Goal: Task Accomplishment & Management: Manage account settings

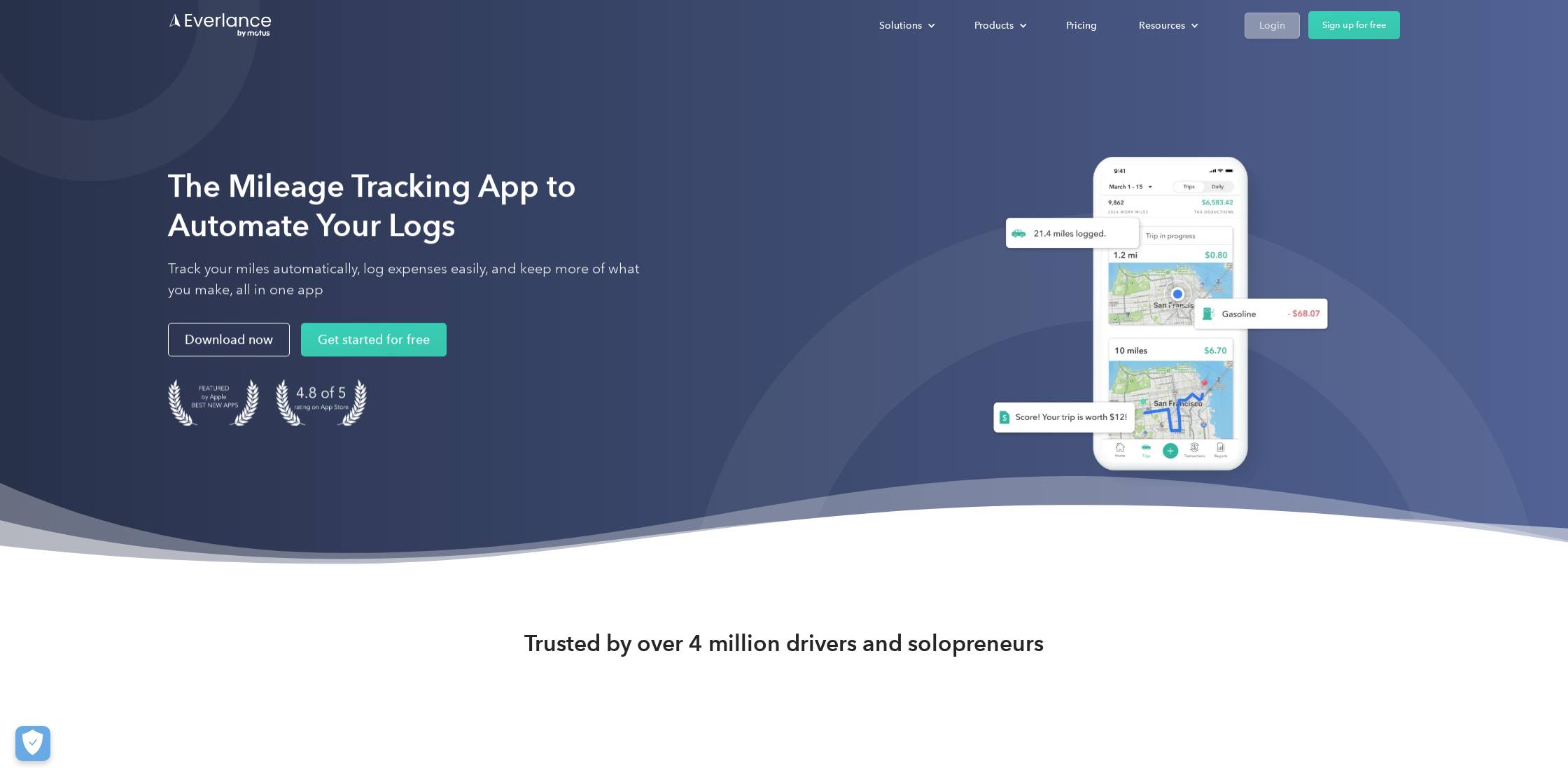
click at [1283, 23] on div "Login" at bounding box center [1272, 25] width 26 height 17
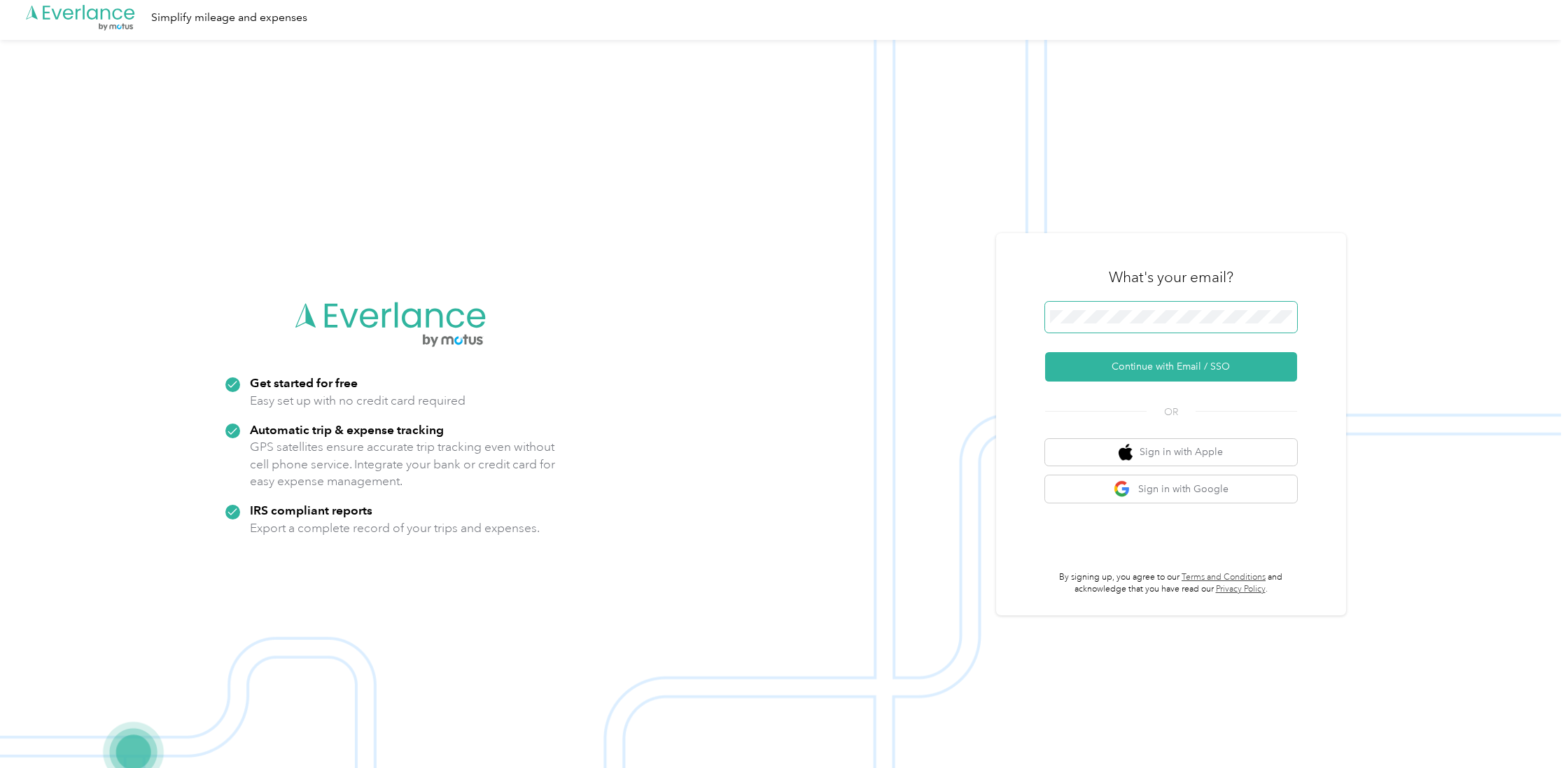
click at [1089, 324] on span at bounding box center [1171, 317] width 252 height 31
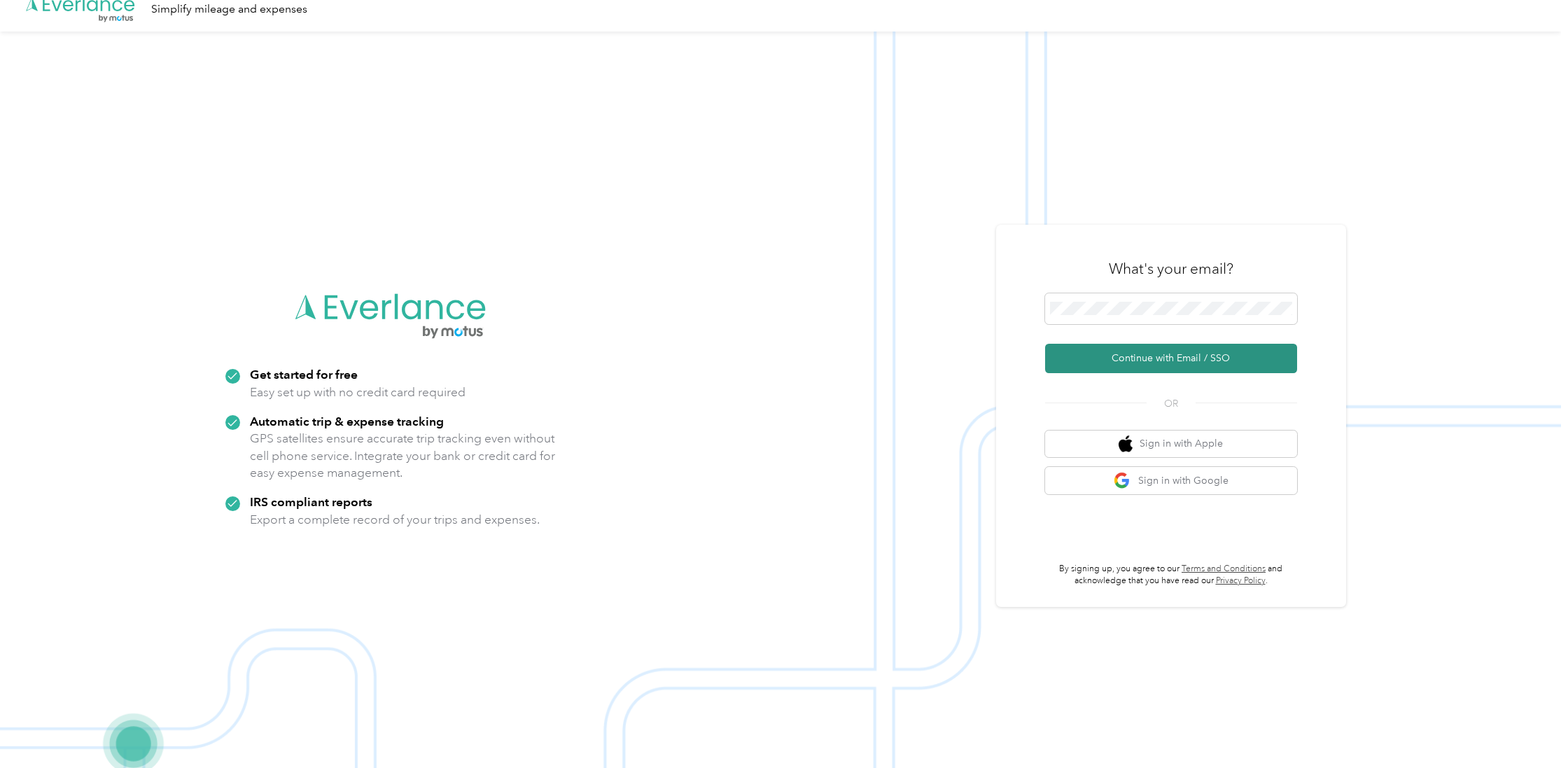
click at [1108, 362] on button "Continue with Email / SSO" at bounding box center [1171, 358] width 252 height 30
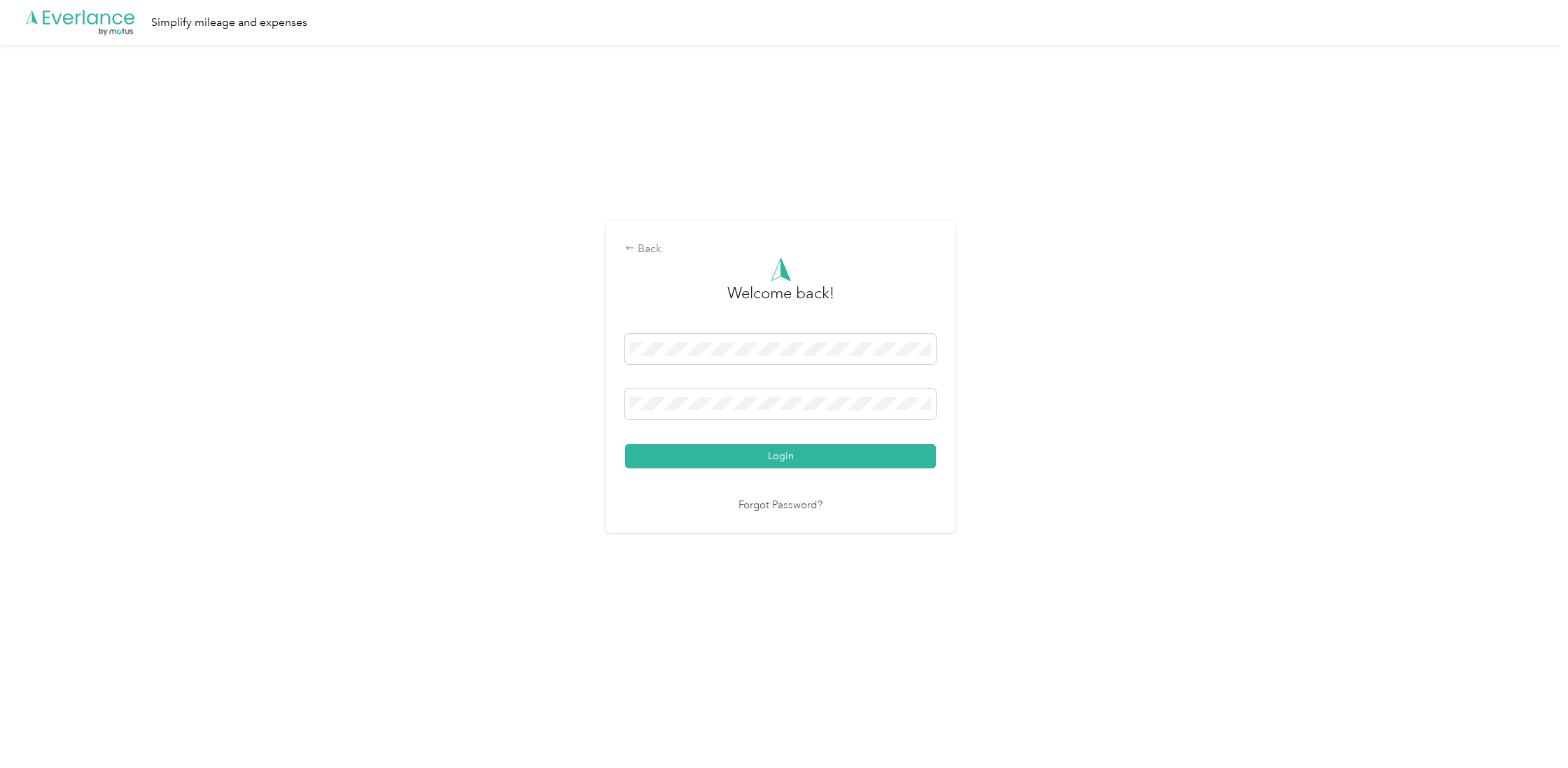
click at [784, 455] on button "Login" at bounding box center [780, 456] width 311 height 24
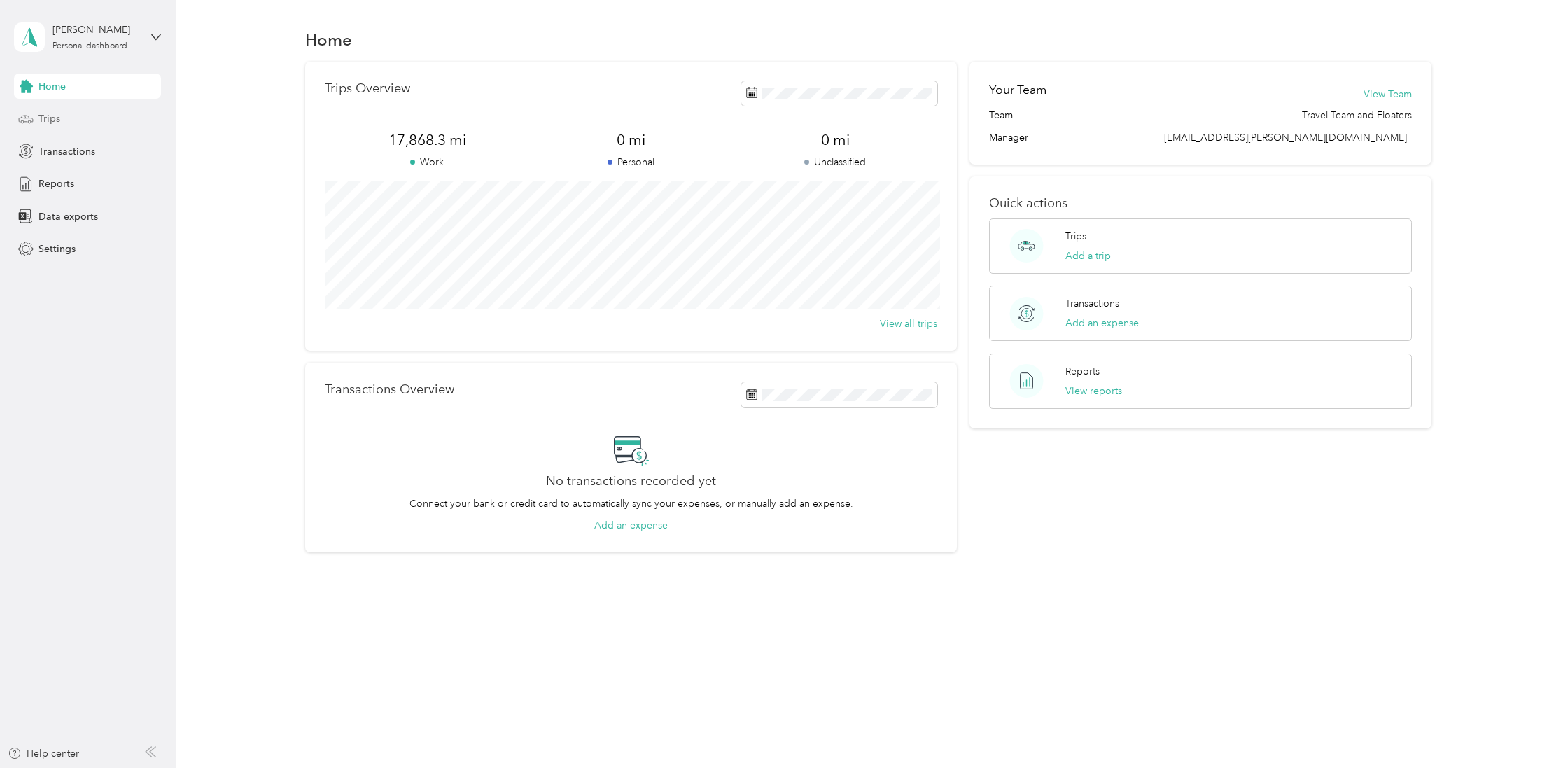
click at [51, 115] on span "Trips" at bounding box center [49, 118] width 22 height 14
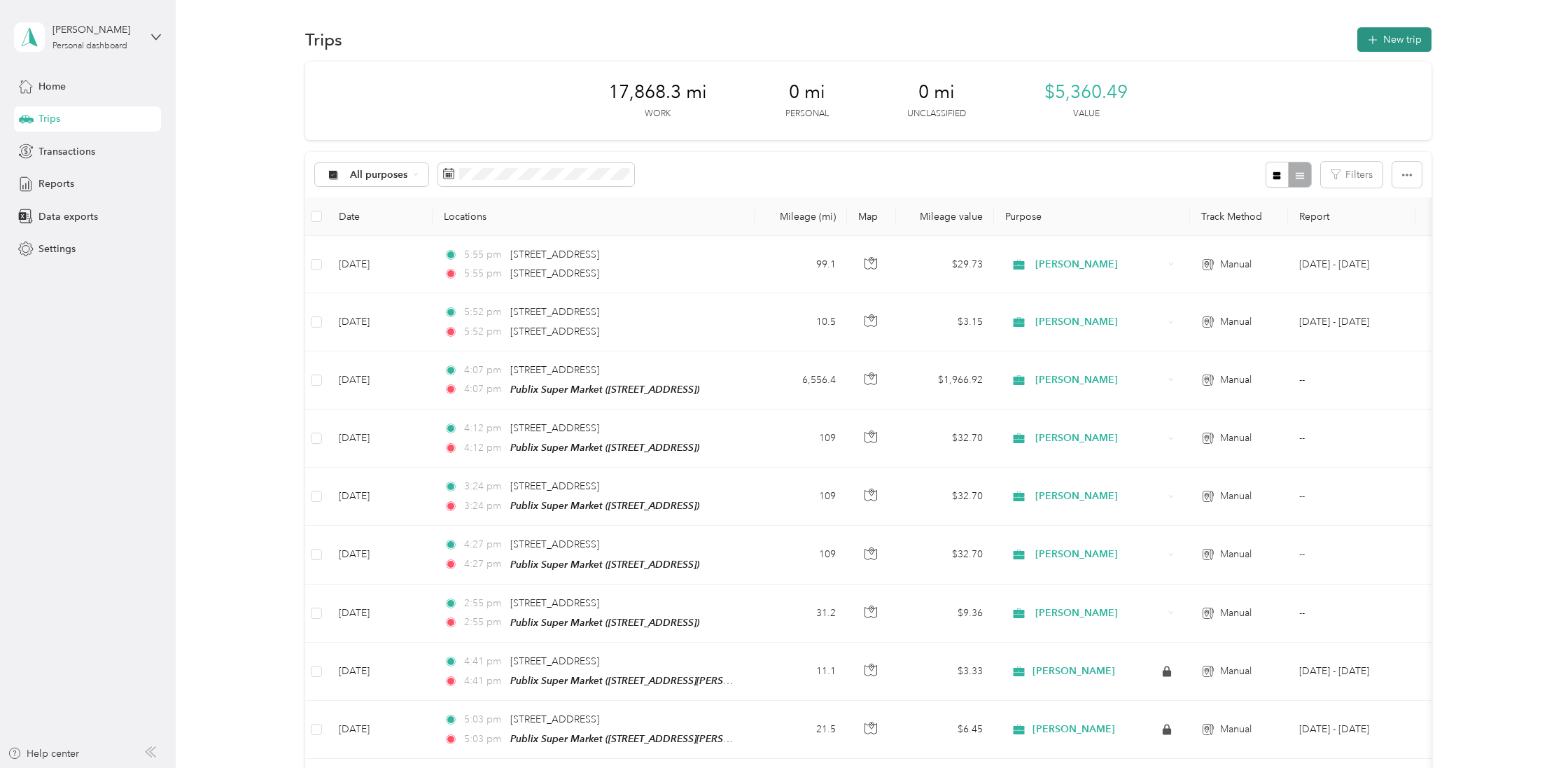
click at [1395, 43] on button "New trip" at bounding box center [1394, 39] width 74 height 24
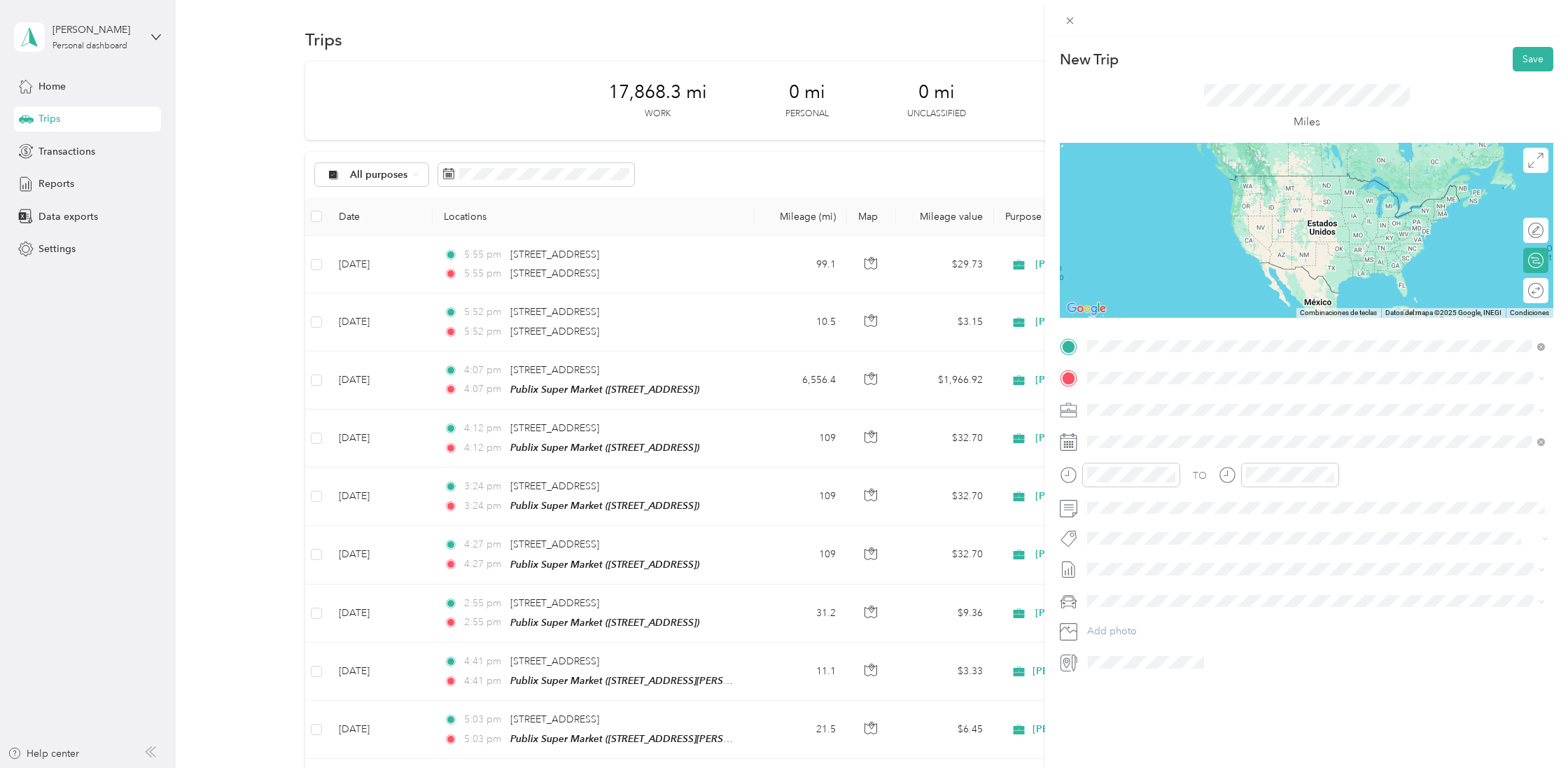
click at [1181, 526] on span "[STREET_ADDRESS][US_STATE]" at bounding box center [1184, 524] width 140 height 13
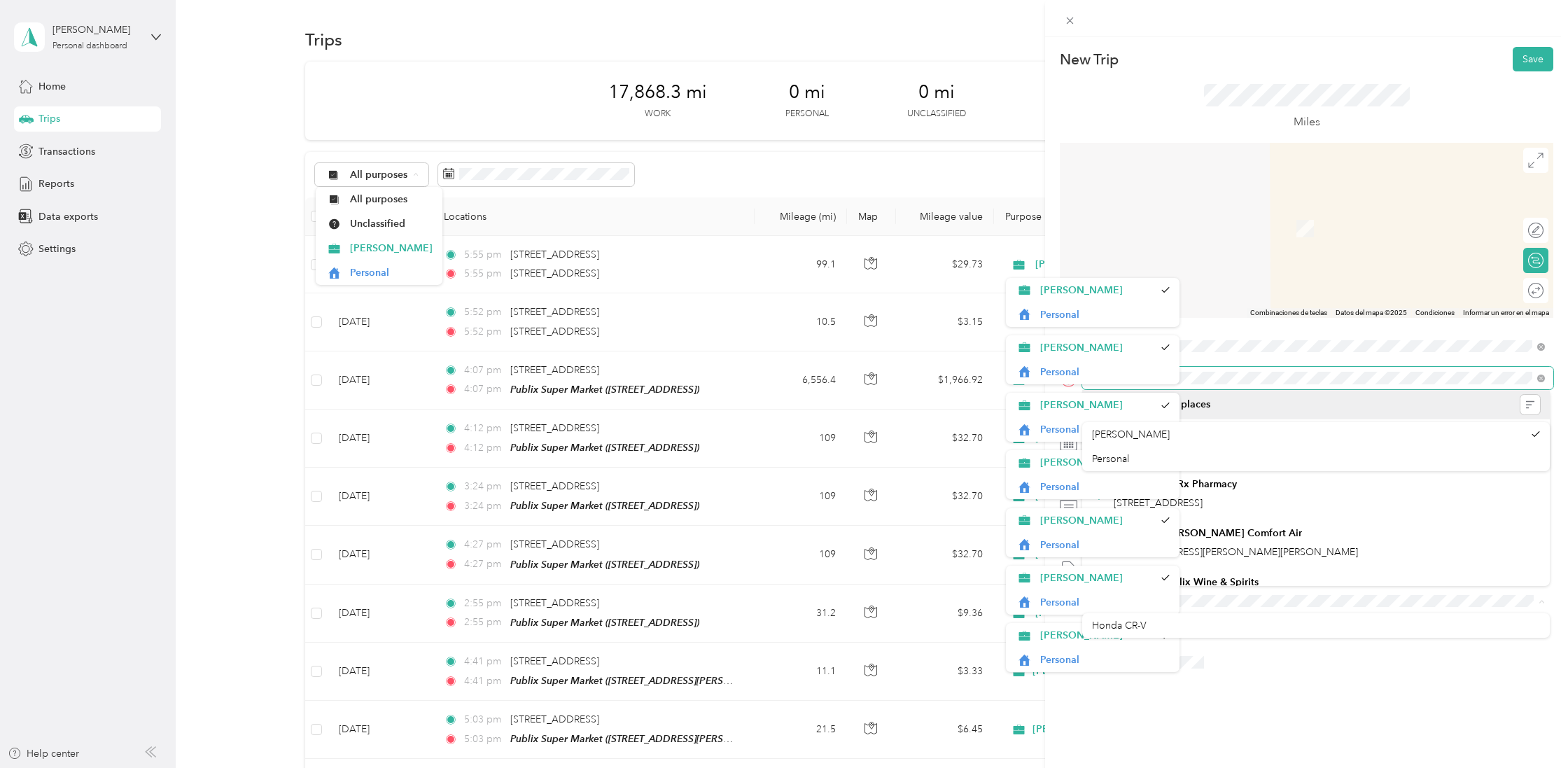
click at [1551, 767] on div "New Trip Save This trip cannot be edited because it is either under review, app…" at bounding box center [780, 768] width 1561 height 0
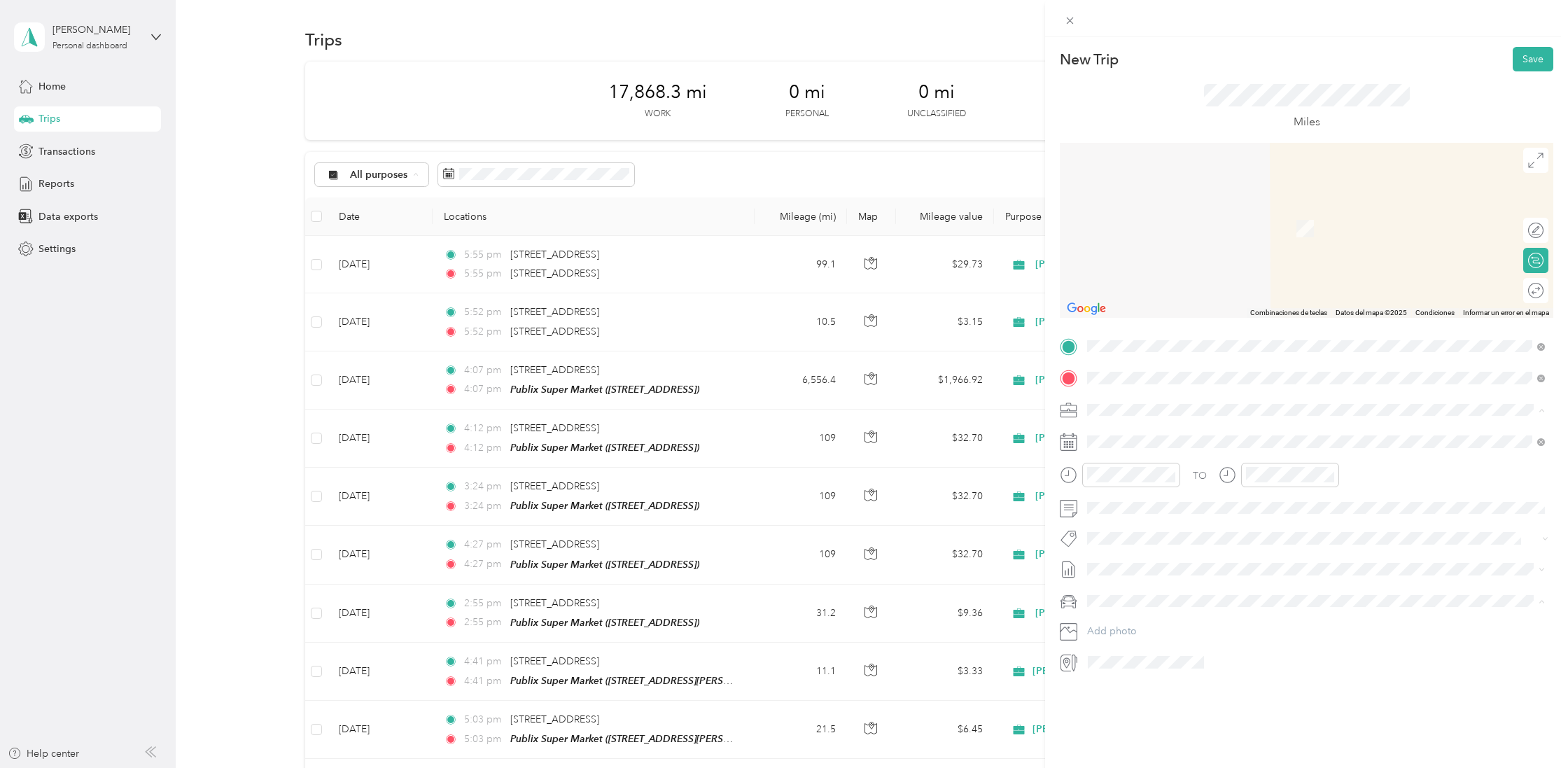
click at [1417, 54] on div "New Trip Save" at bounding box center [1306, 59] width 493 height 24
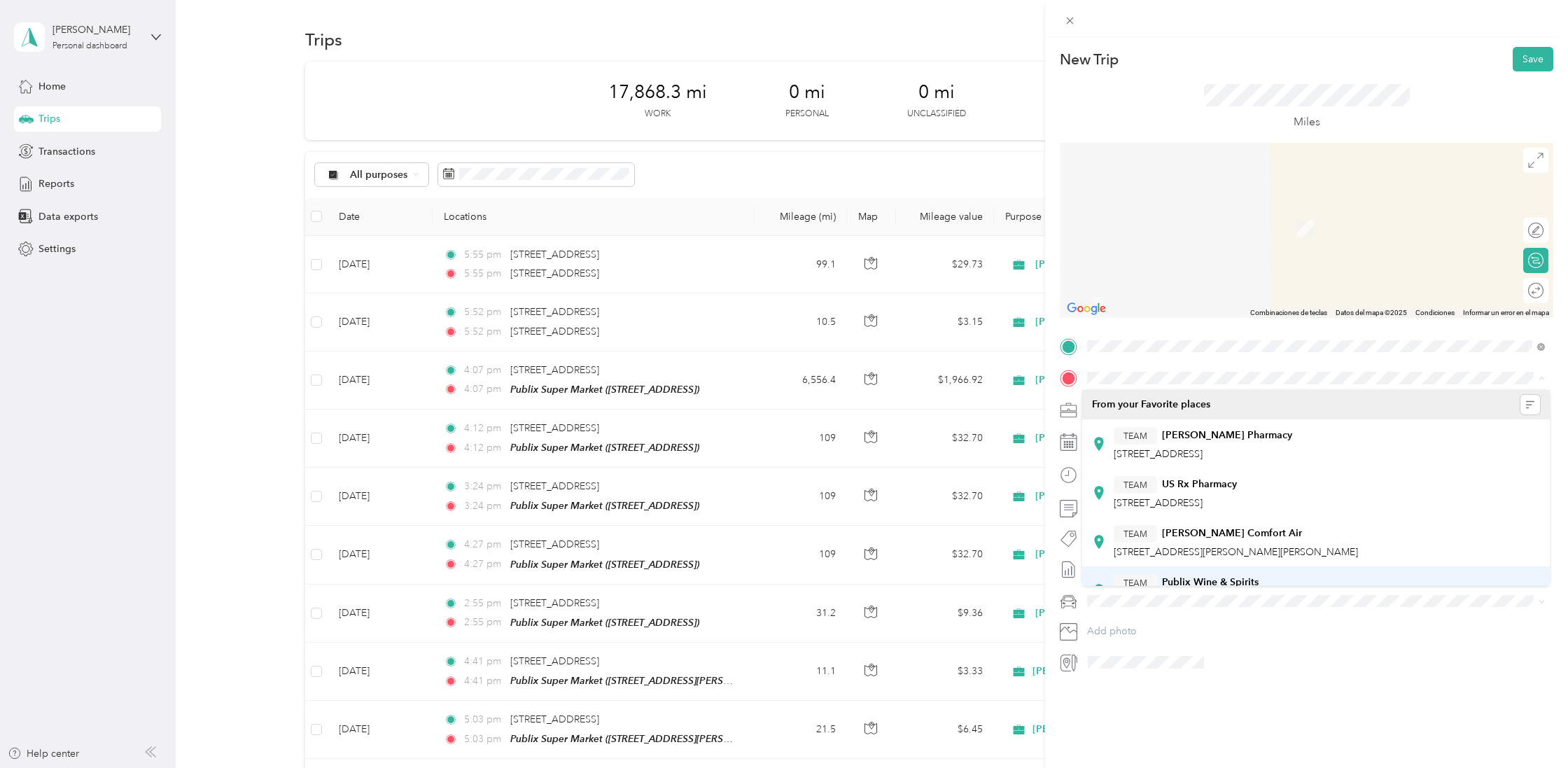
click at [1243, 578] on strong "Publix Wine & Spirits" at bounding box center [1210, 582] width 97 height 13
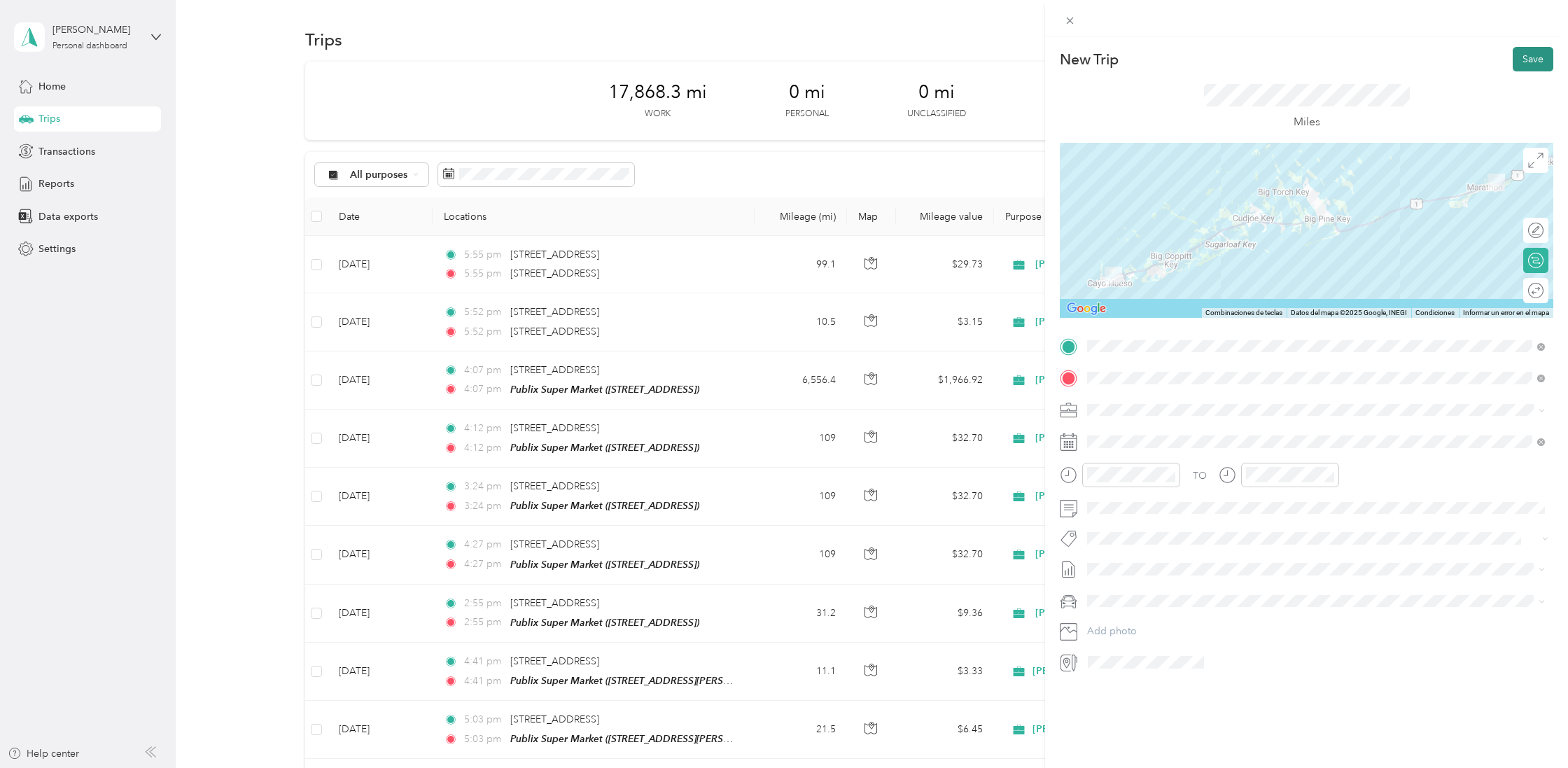
click at [1529, 68] on button "Save" at bounding box center [1533, 59] width 41 height 24
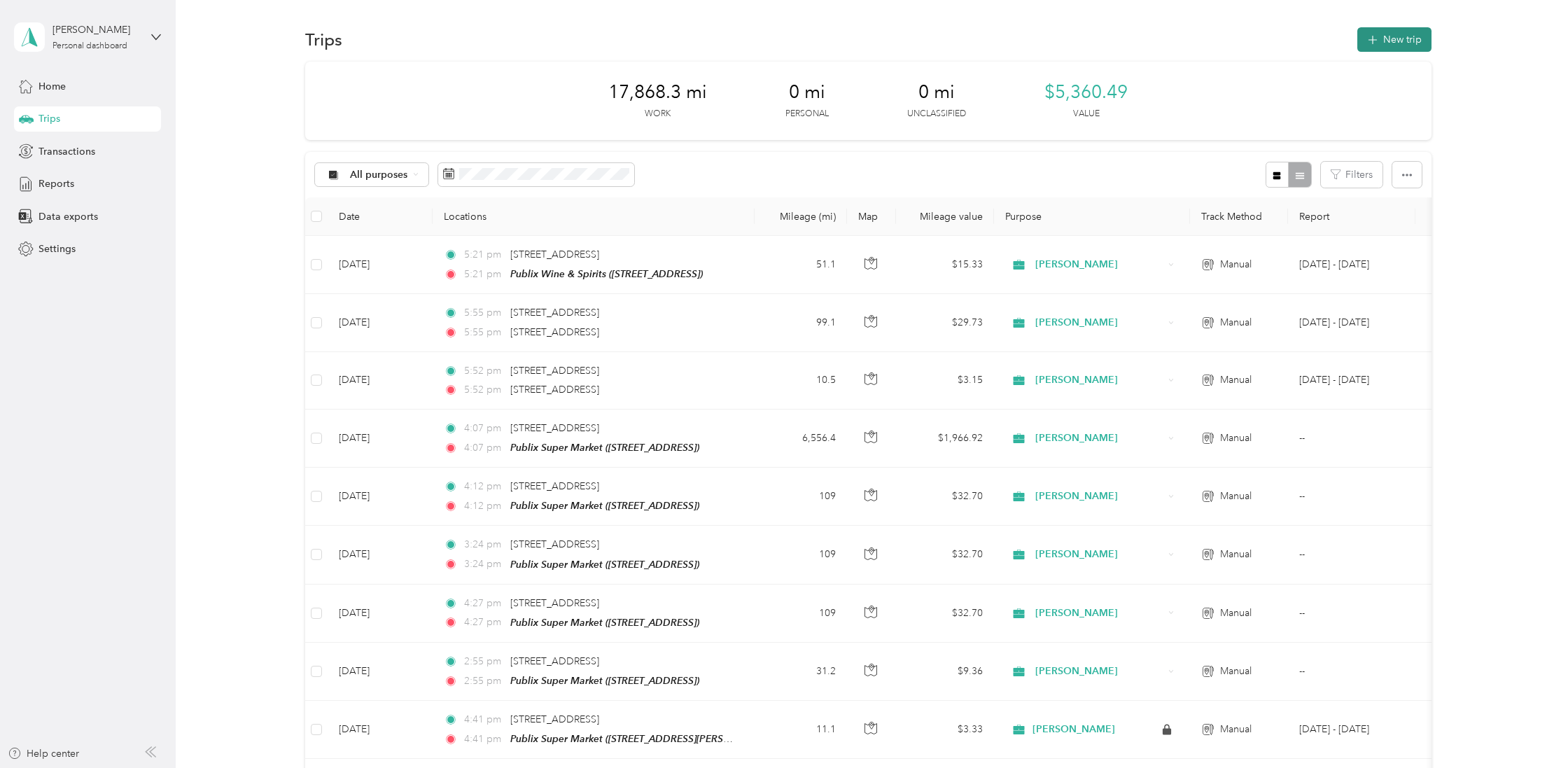
click at [1377, 41] on icon "button" at bounding box center [1372, 40] width 9 height 9
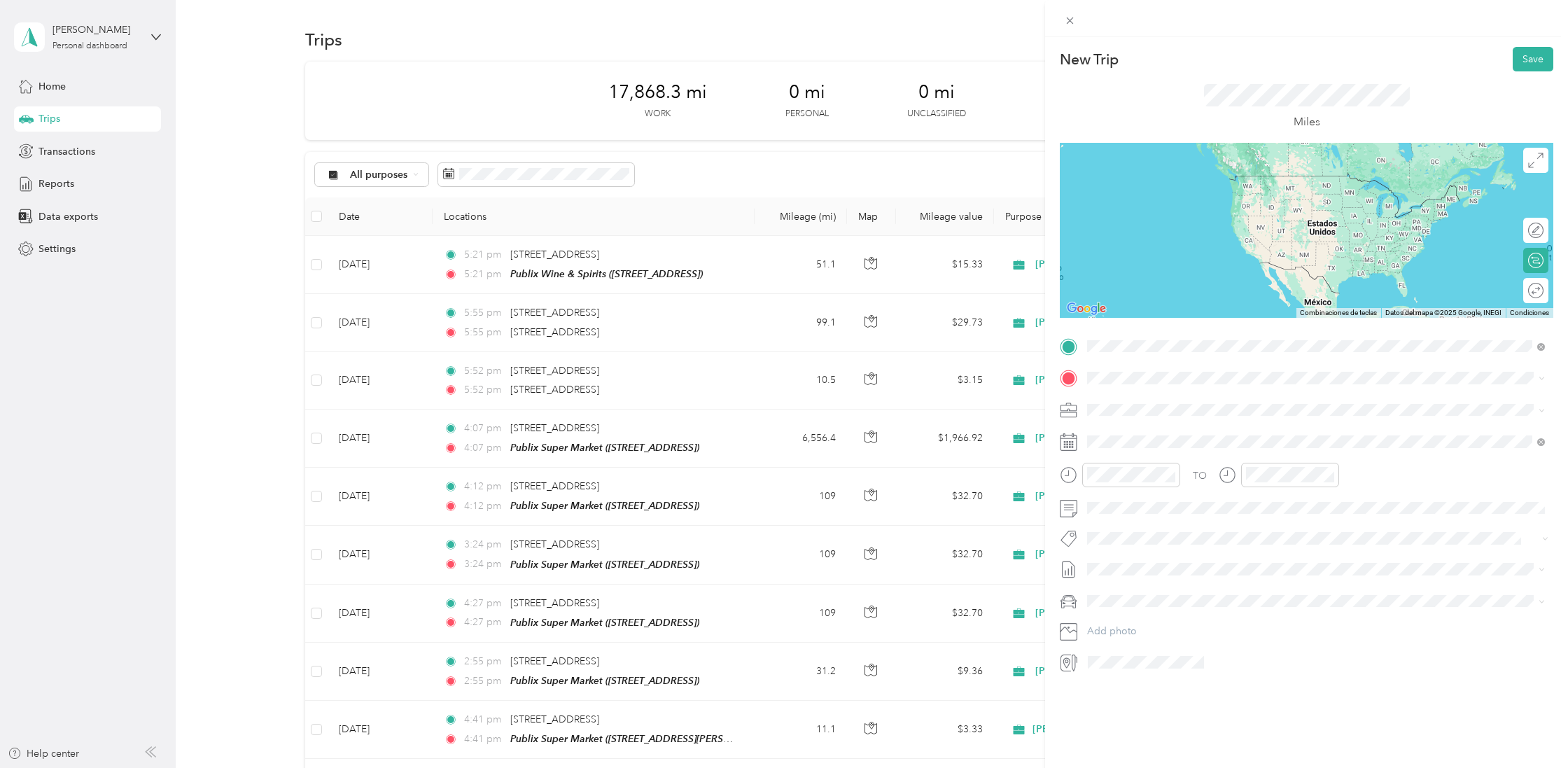
click at [1198, 767] on div "New Trip Save This trip cannot be edited because it is either under review, app…" at bounding box center [780, 768] width 1561 height 0
click at [1231, 546] on strong "Publix Wine & Spirits" at bounding box center [1210, 551] width 97 height 13
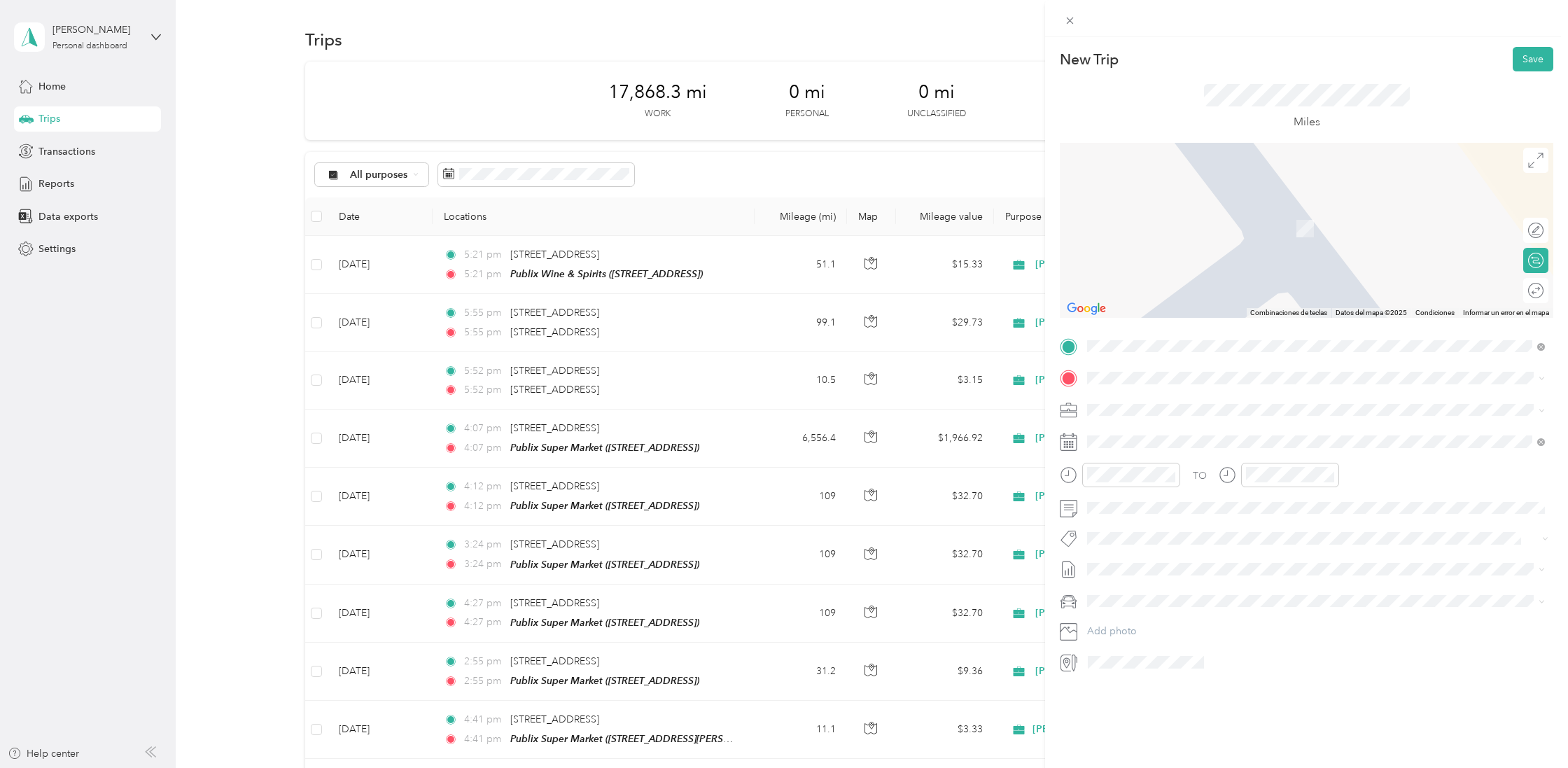
click at [1193, 427] on span "[STREET_ADDRESS][US_STATE]" at bounding box center [1184, 422] width 140 height 13
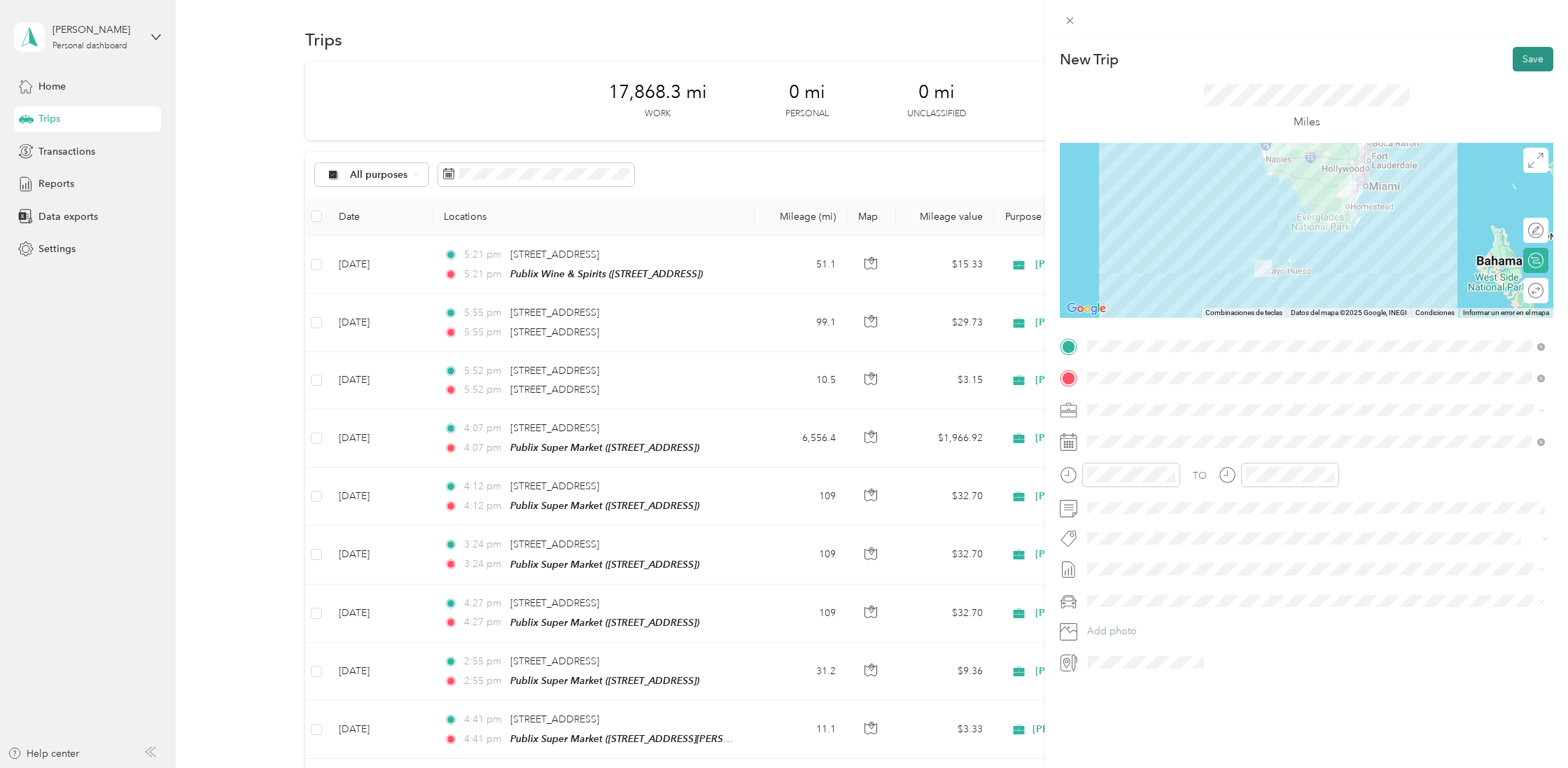
scroll to position [1, 0]
click at [1527, 57] on button "Save" at bounding box center [1533, 59] width 41 height 24
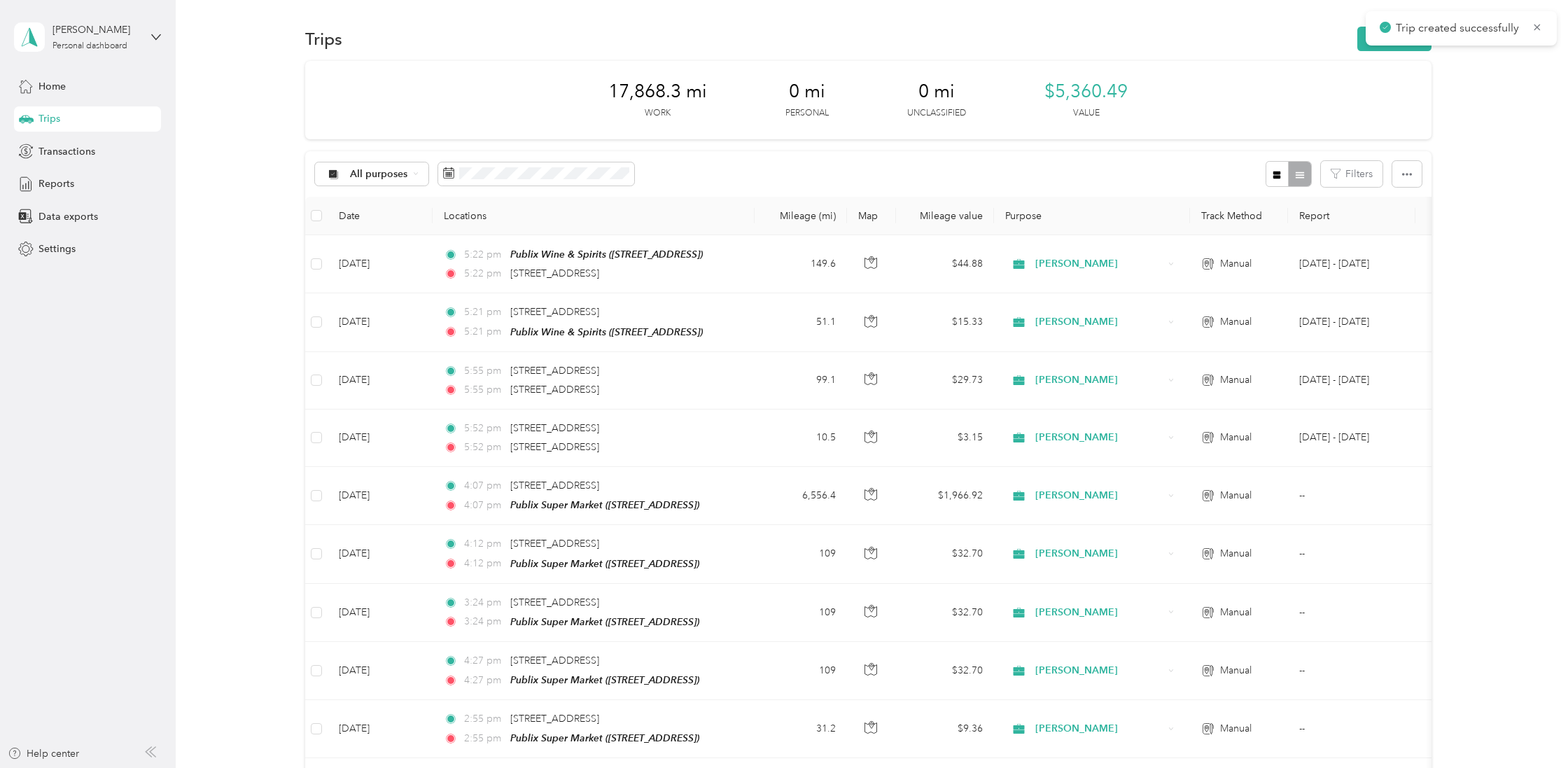
scroll to position [0, 0]
